Goal: Browse casually: Explore the website without a specific task or goal

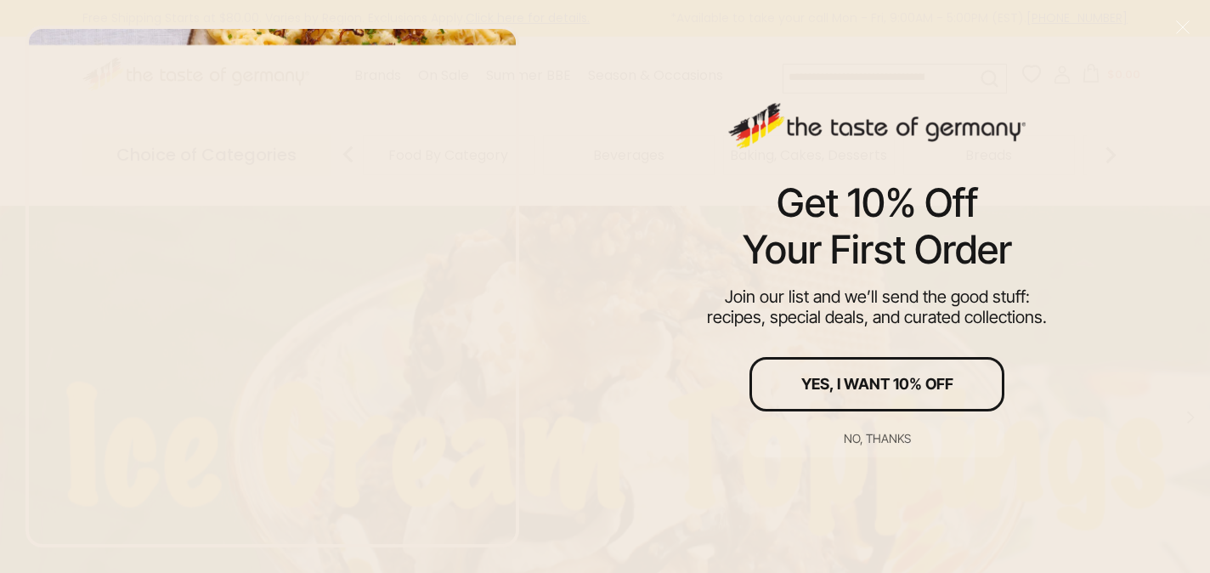
scroll to position [14, 0]
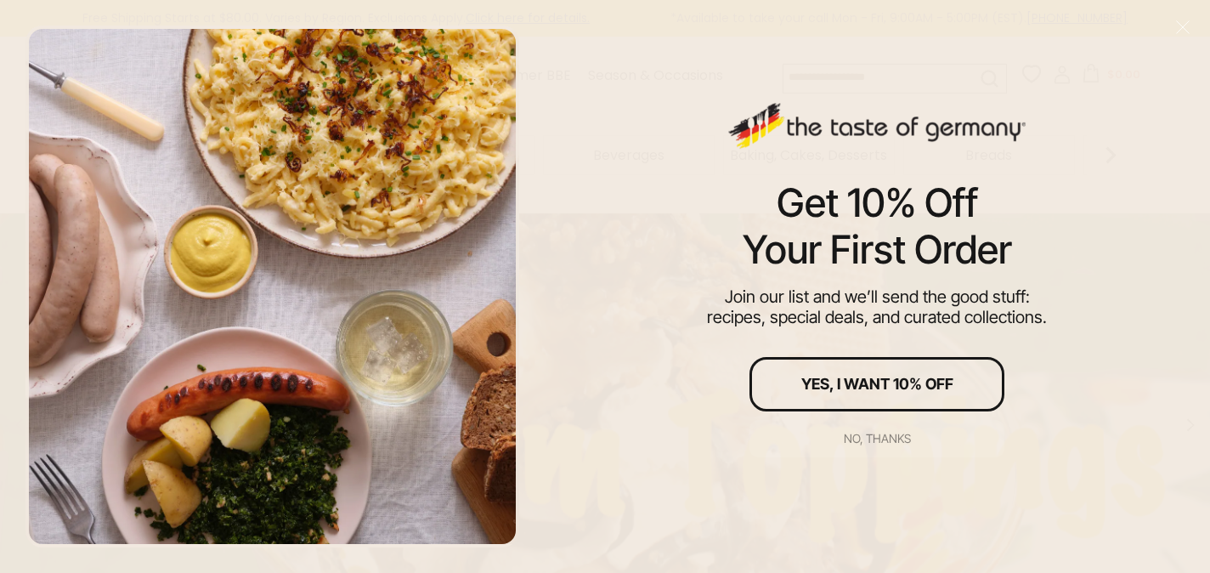
click at [854, 438] on div "No, thanks" at bounding box center [877, 439] width 67 height 12
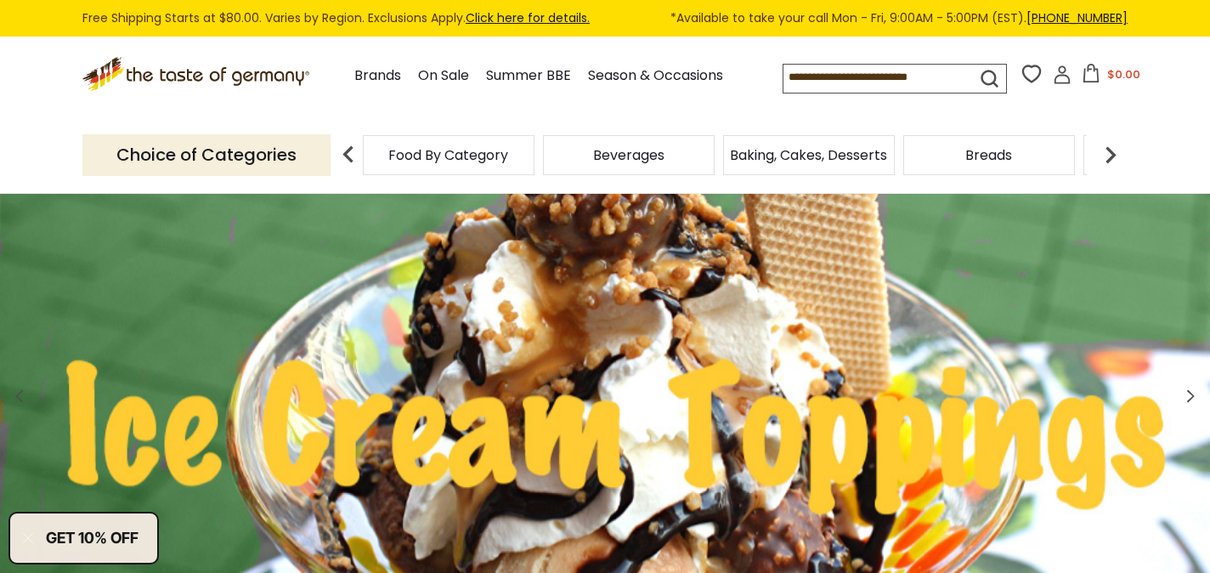
scroll to position [0, 0]
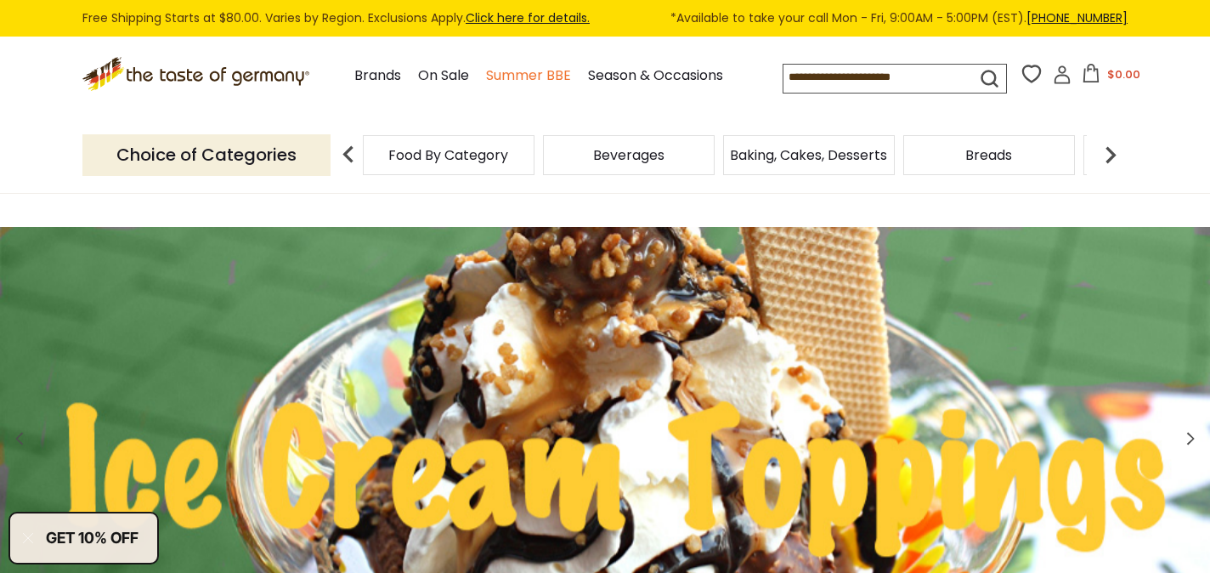
click at [486, 77] on link "Summer BBE" at bounding box center [528, 76] width 85 height 23
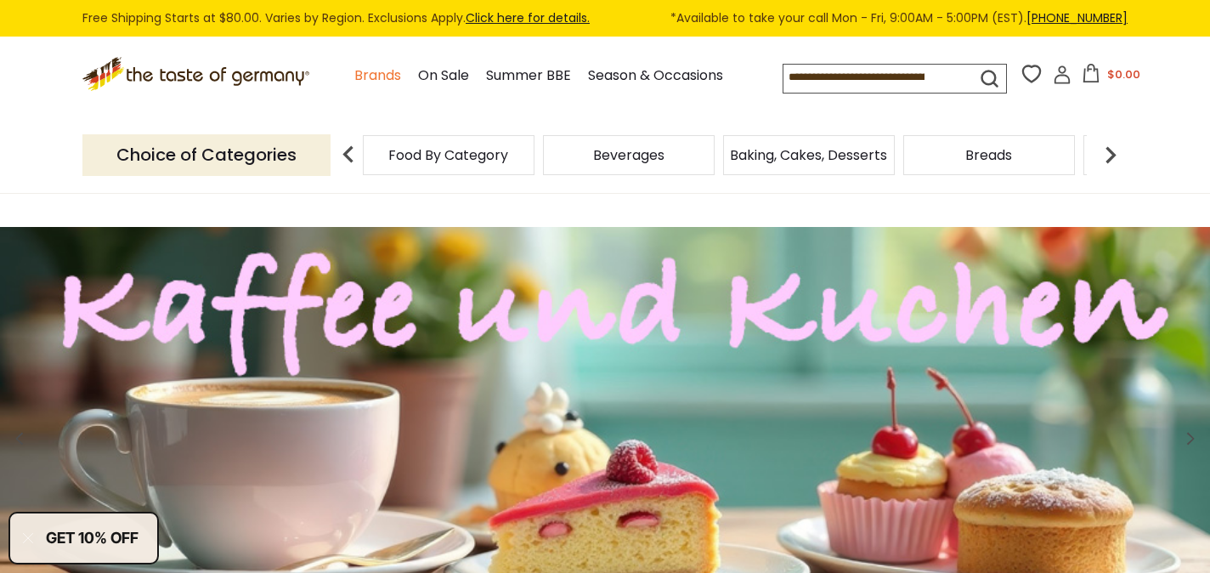
click at [354, 75] on link "Brands" at bounding box center [377, 76] width 47 height 23
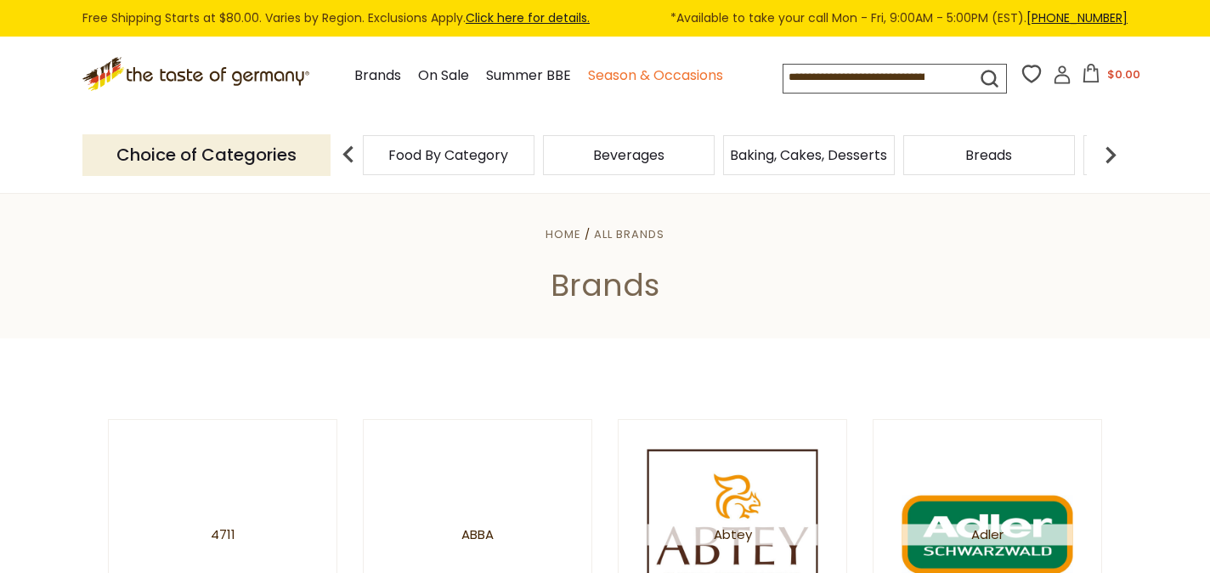
click at [661, 73] on link "Season & Occasions" at bounding box center [655, 76] width 135 height 23
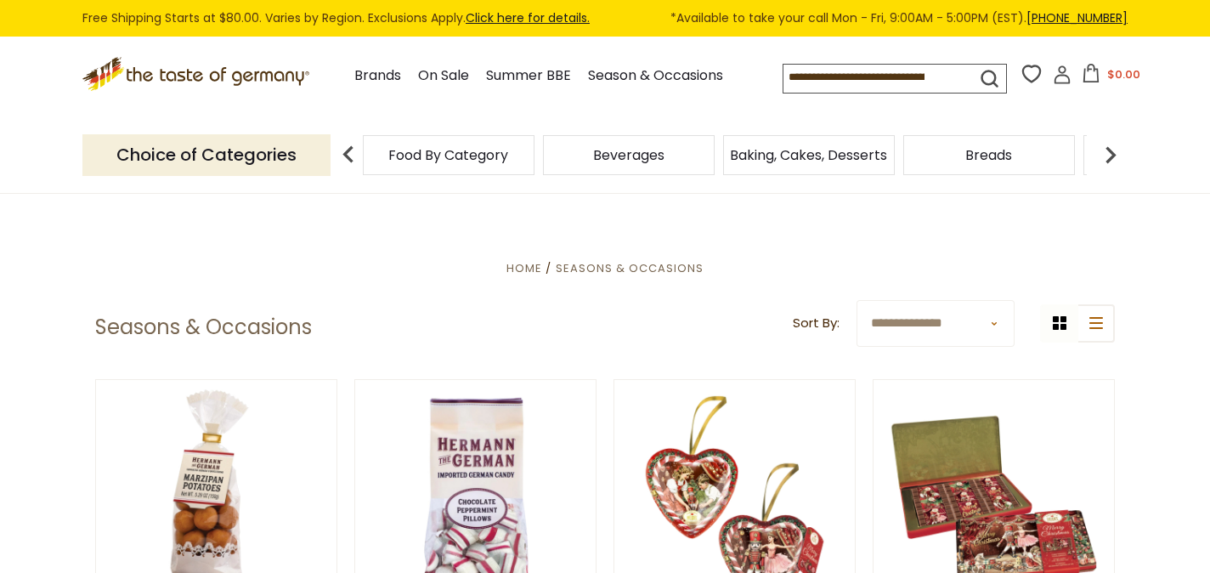
click at [214, 69] on icon ".st0{fill:#EDD300;} .st1{fill:#D33E21;}" at bounding box center [197, 74] width 230 height 35
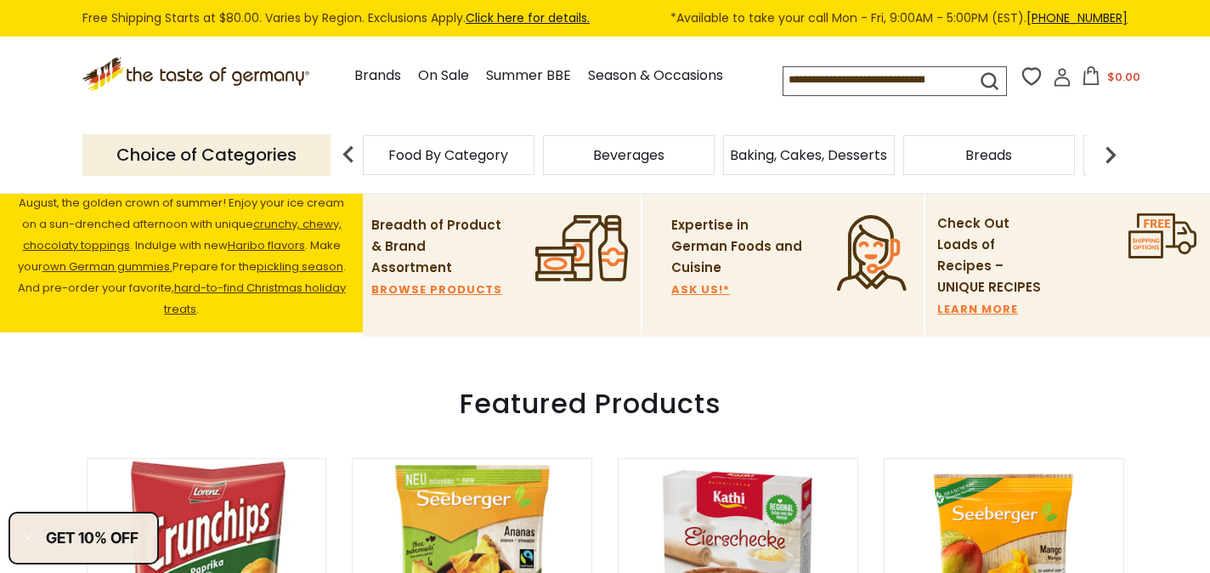
scroll to position [519, 0]
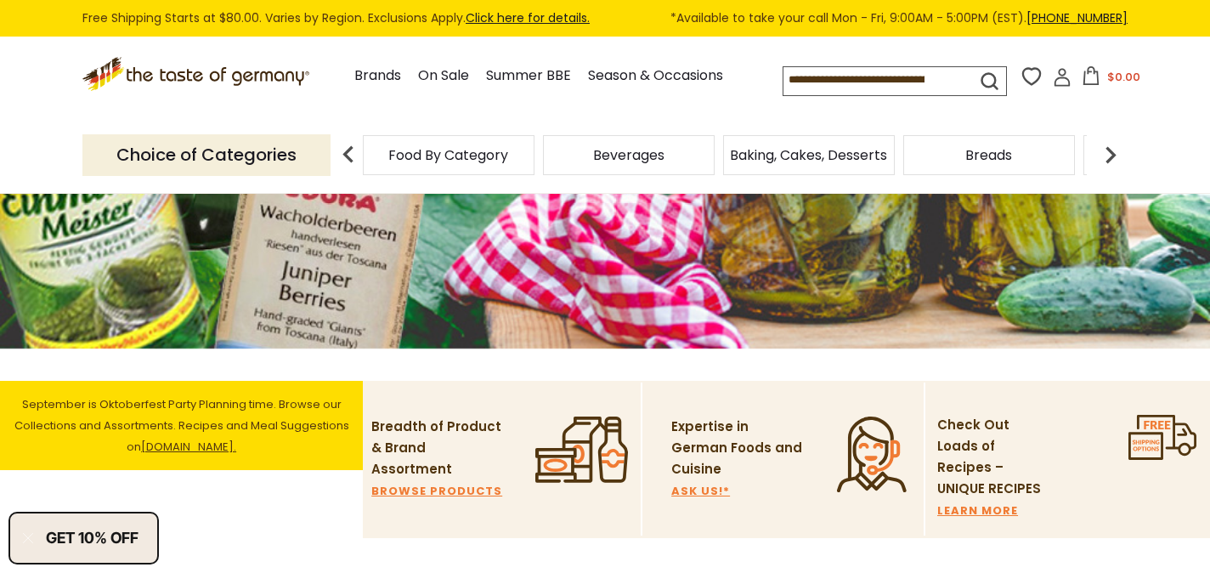
scroll to position [323, 0]
